Goal: Task Accomplishment & Management: Manage account settings

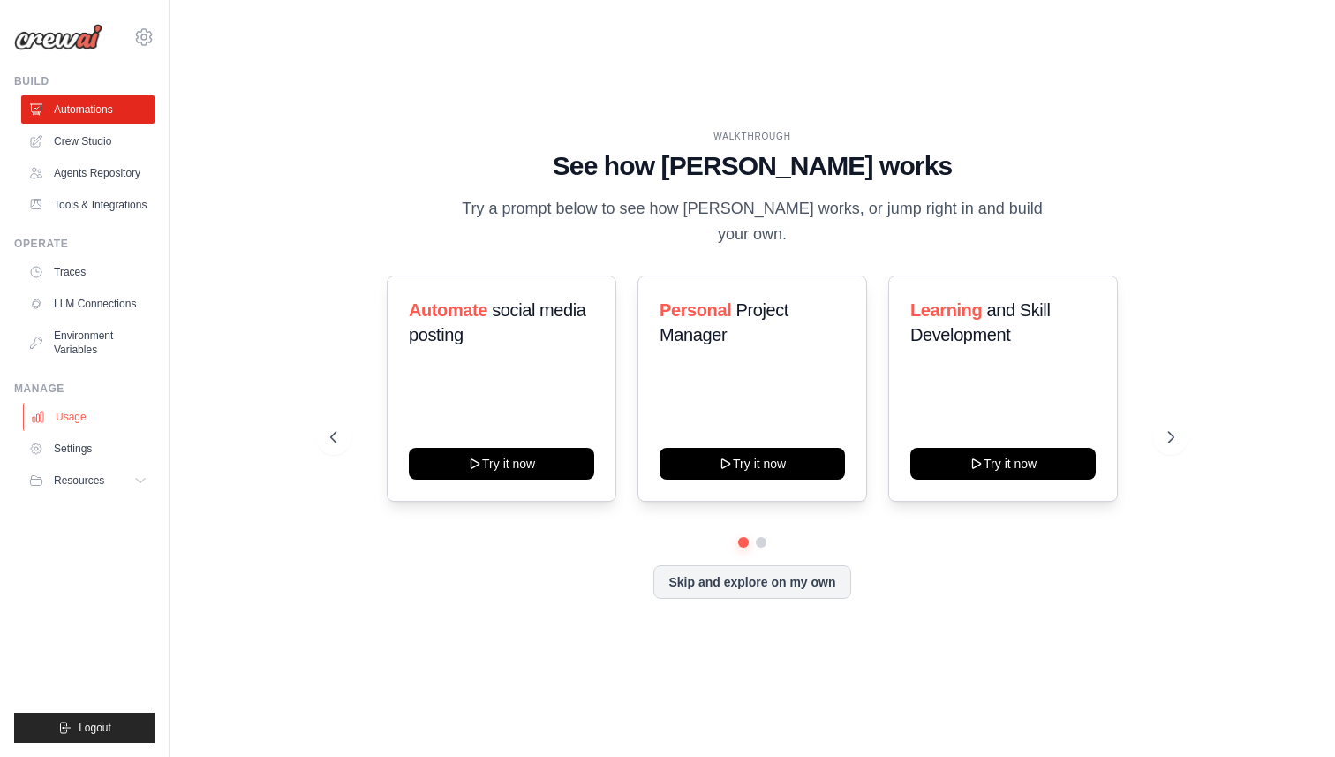
click at [73, 414] on link "Usage" at bounding box center [89, 417] width 133 height 28
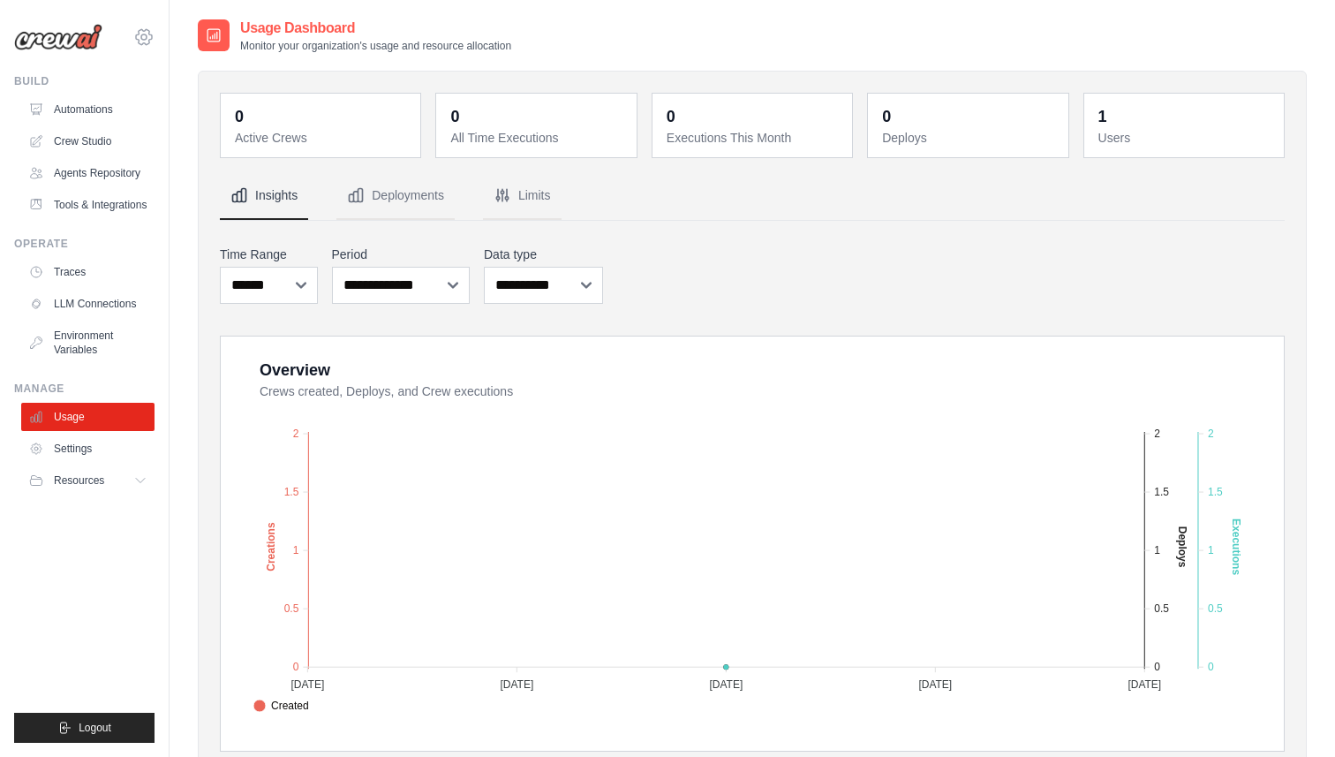
click at [136, 38] on icon at bounding box center [144, 36] width 16 height 15
click at [206, 109] on span "Settings" at bounding box center [218, 110] width 139 height 18
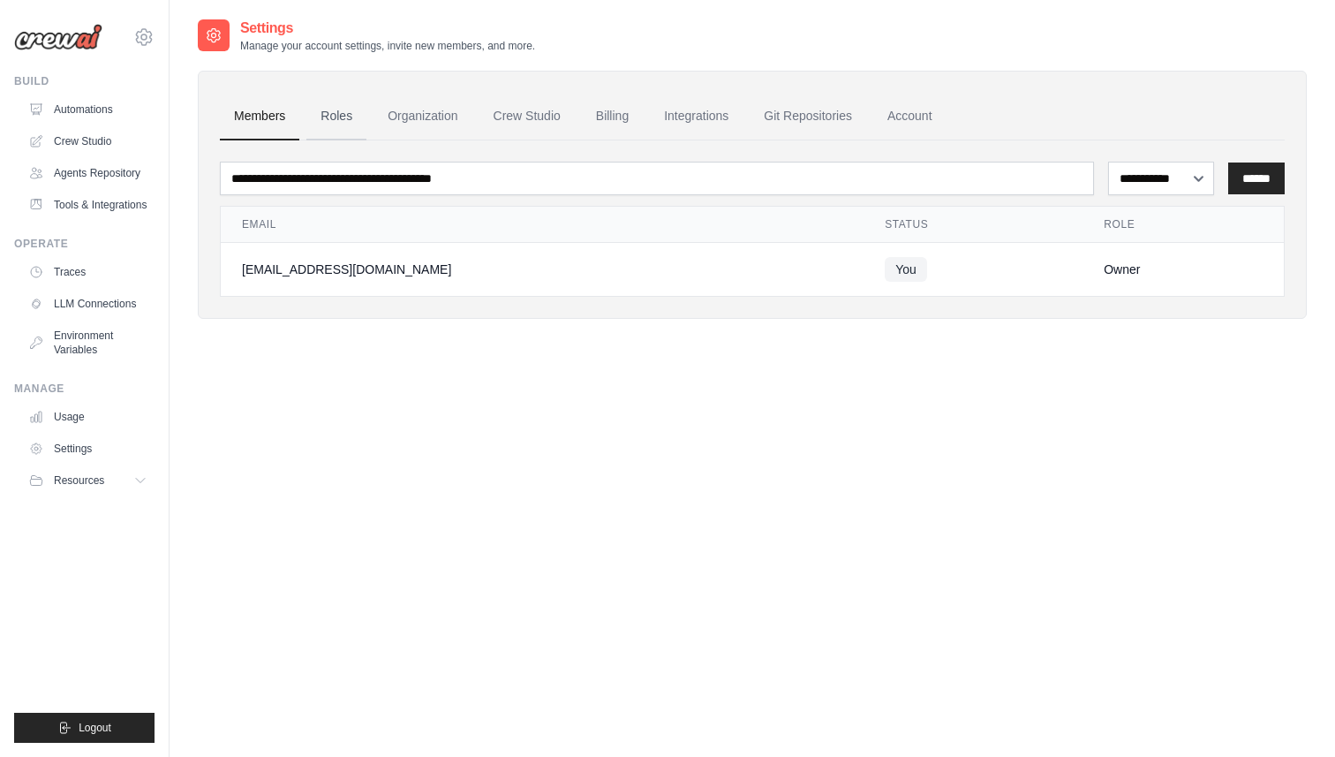
click at [337, 103] on link "Roles" at bounding box center [336, 117] width 60 height 48
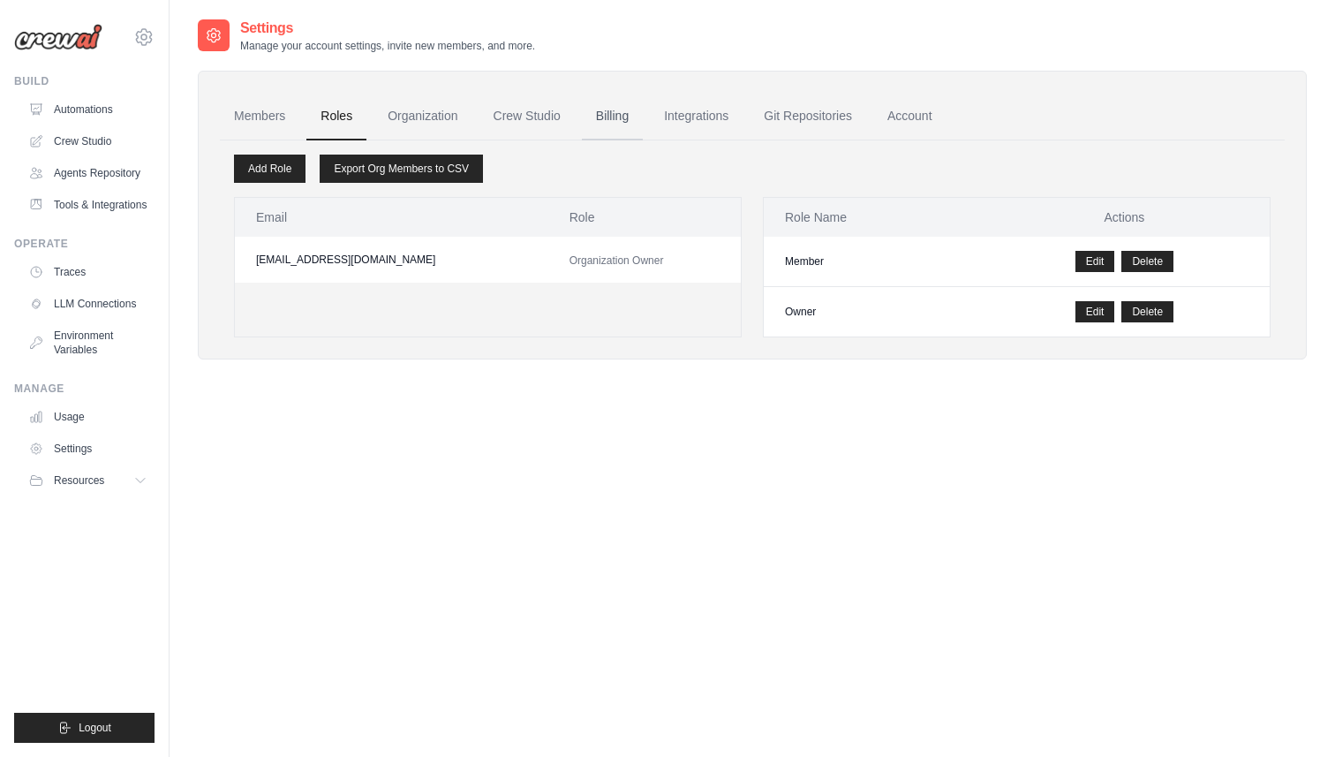
click at [617, 103] on link "Billing" at bounding box center [612, 117] width 61 height 48
click at [911, 113] on link "Account" at bounding box center [909, 117] width 73 height 48
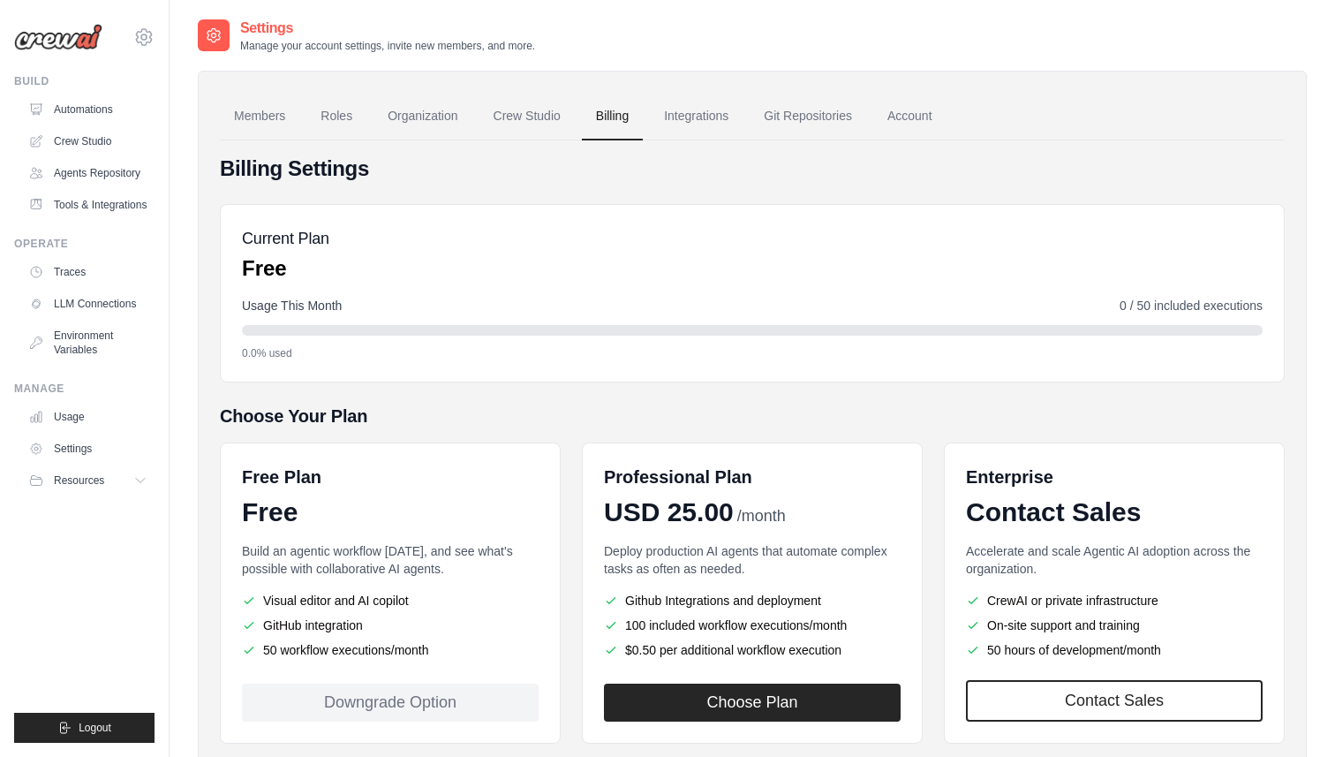
scroll to position [101, 0]
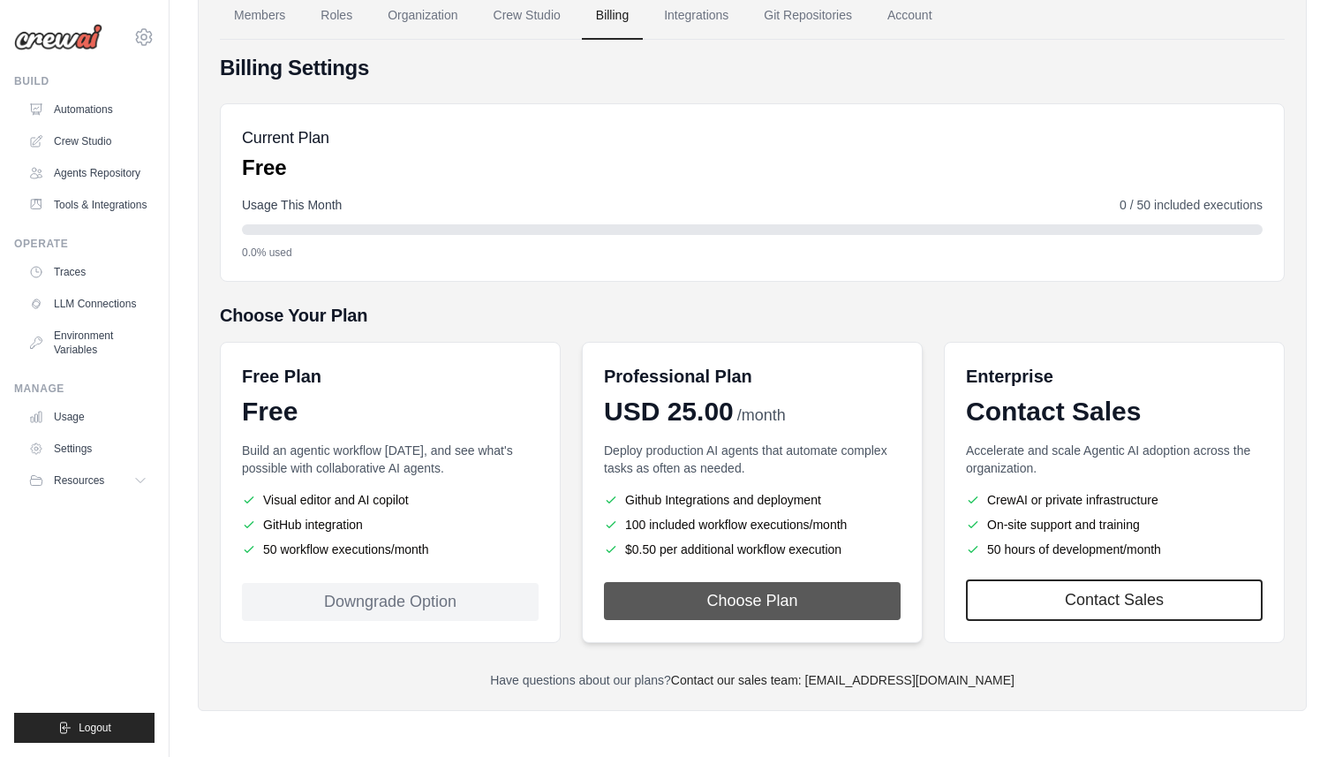
click at [752, 602] on button "Choose Plan" at bounding box center [752, 601] width 297 height 38
